Goal: Transaction & Acquisition: Download file/media

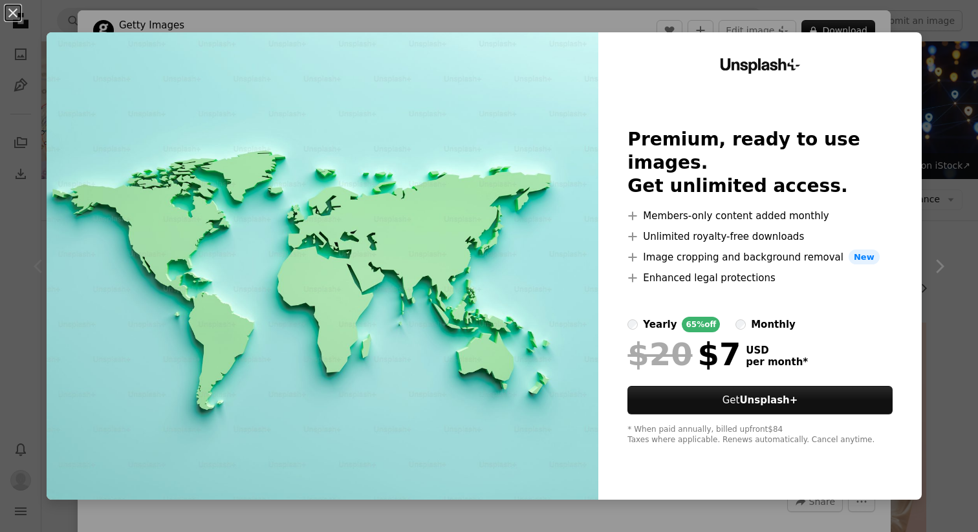
click at [913, 17] on div "An X shape Unsplash+ Premium, ready to use images. Get unlimited access. A plus…" at bounding box center [489, 266] width 978 height 532
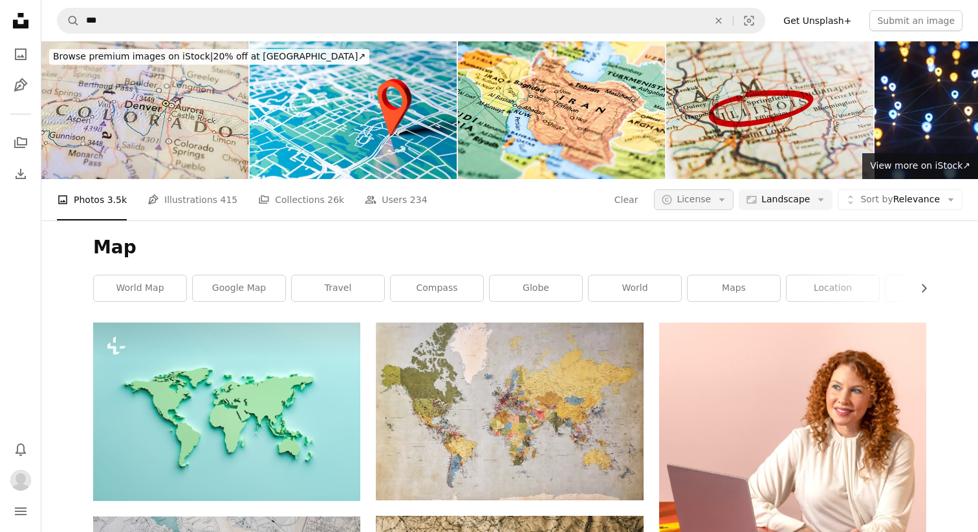
click at [711, 194] on span "License" at bounding box center [694, 199] width 34 height 10
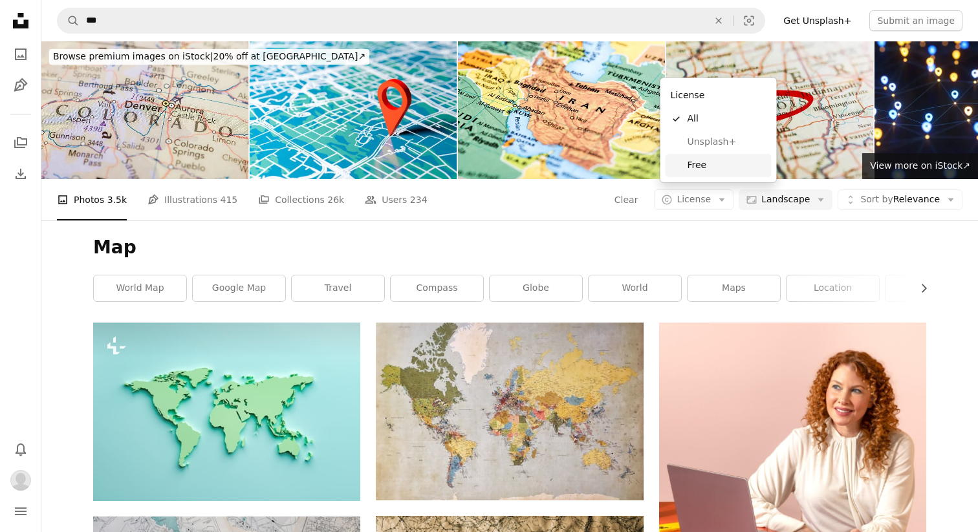
click at [675, 168] on link "Free" at bounding box center [719, 165] width 106 height 23
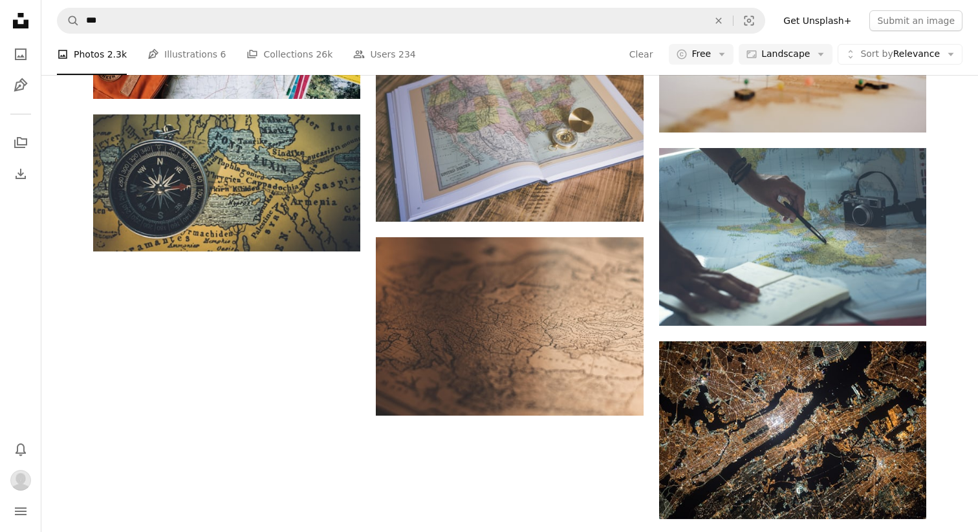
scroll to position [1281, 0]
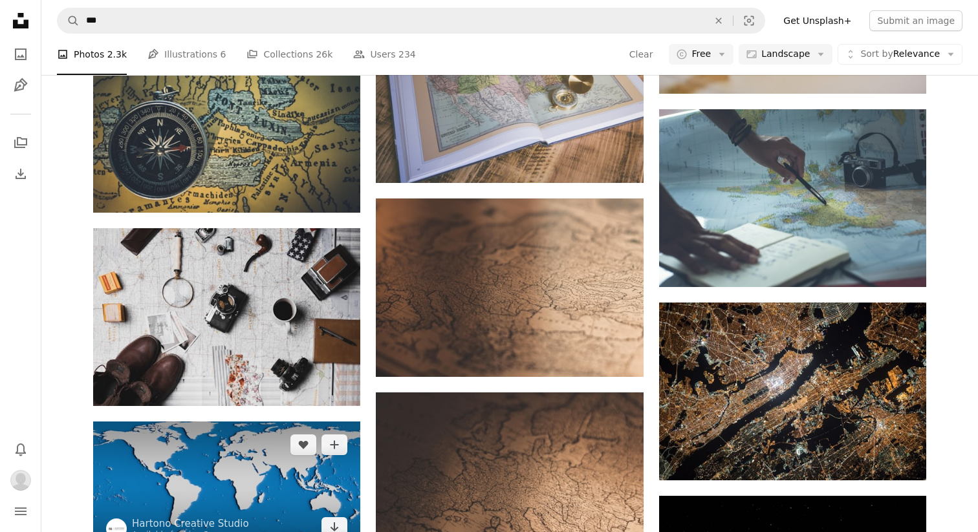
click at [297, 422] on img at bounding box center [226, 486] width 267 height 129
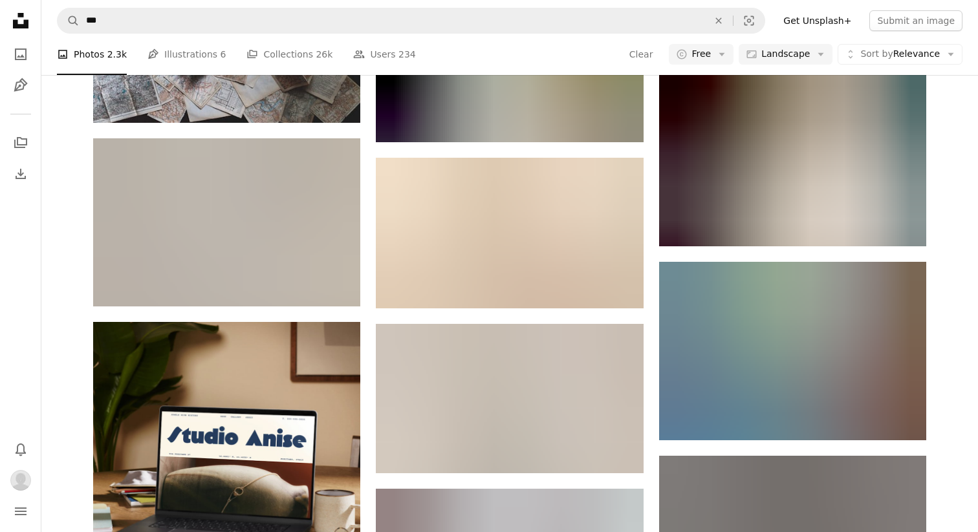
scroll to position [1935, 0]
